Goal: Navigation & Orientation: Find specific page/section

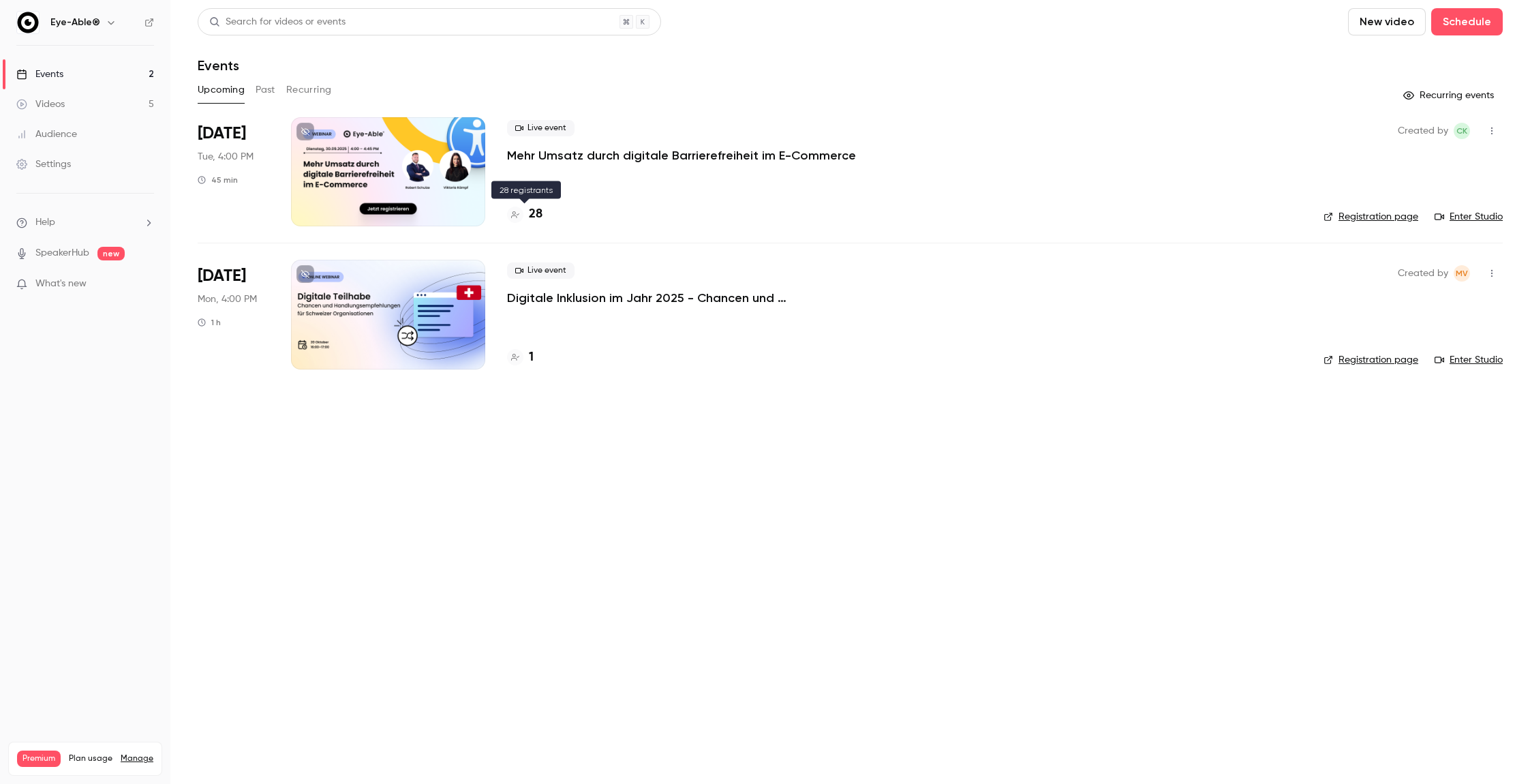
click at [538, 215] on h4 "28" at bounding box center [535, 214] width 13 height 19
